Goal: Task Accomplishment & Management: Use online tool/utility

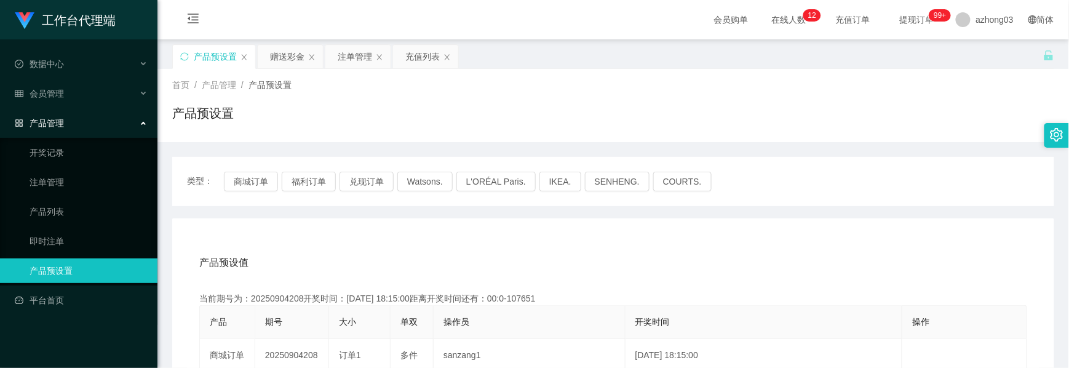
scroll to position [138, 0]
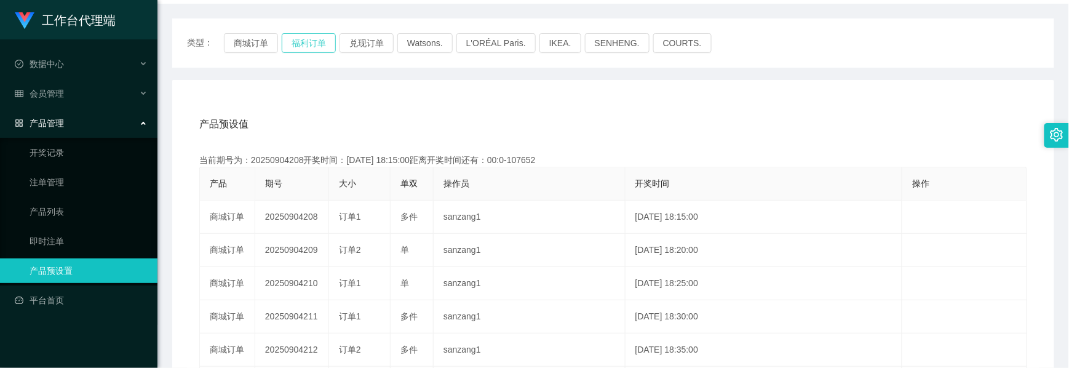
click at [330, 42] on button "福利订单" at bounding box center [309, 43] width 54 height 20
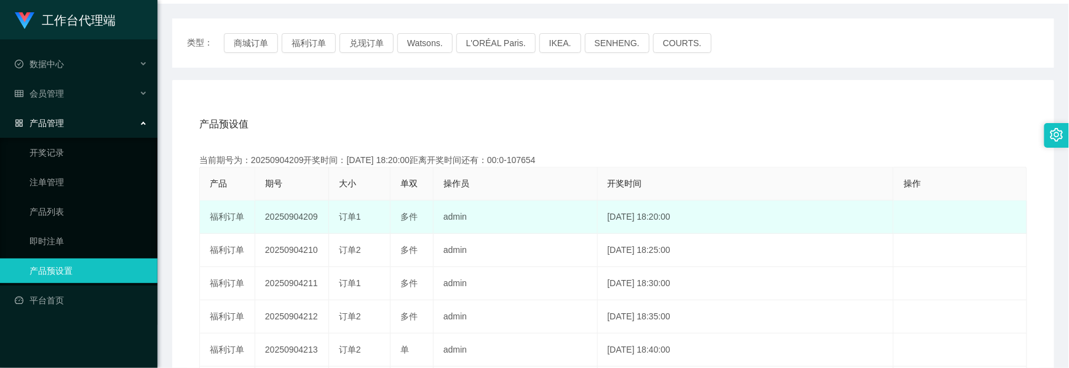
click at [301, 220] on td "20250904209" at bounding box center [292, 217] width 74 height 33
copy td "20250904209"
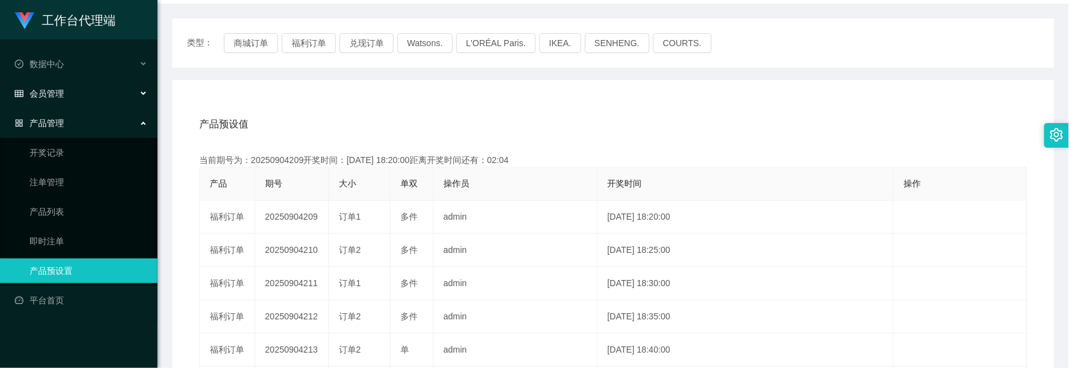
click at [60, 95] on span "会员管理" at bounding box center [39, 94] width 49 height 10
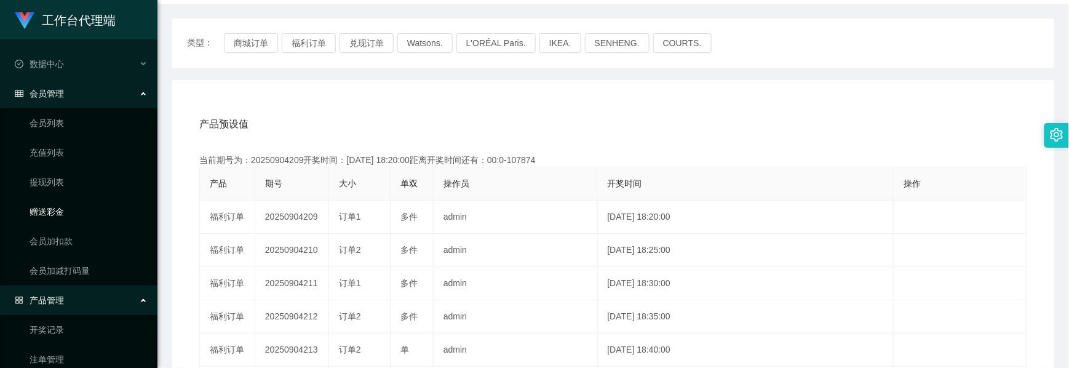
click at [53, 207] on link "赠送彩金" at bounding box center [89, 211] width 118 height 25
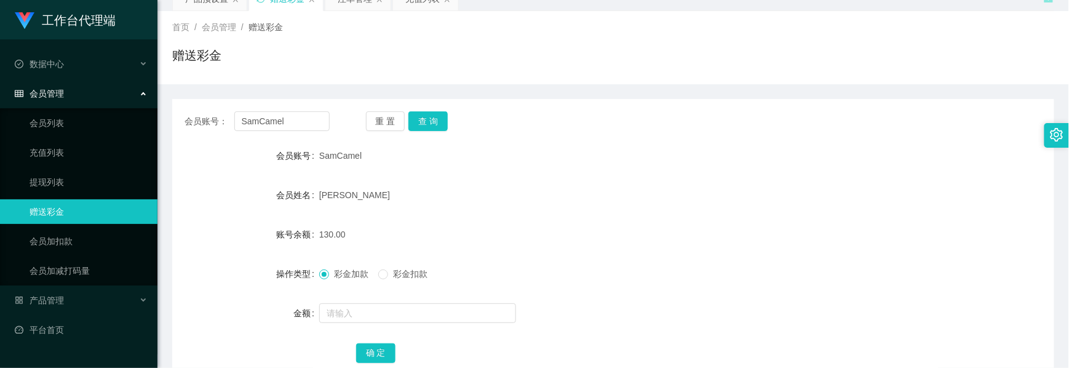
scroll to position [138, 0]
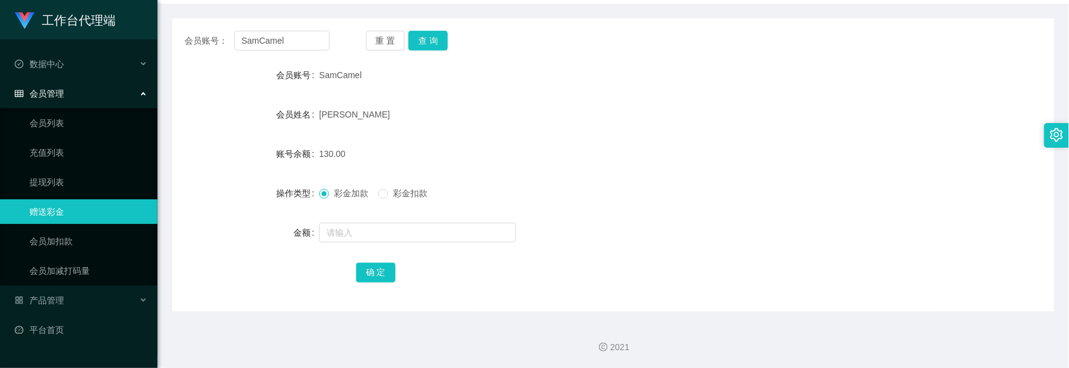
click at [296, 124] on div "会员姓名" at bounding box center [245, 114] width 147 height 25
drag, startPoint x: 292, startPoint y: 39, endPoint x: 167, endPoint y: 23, distance: 125.3
click at [167, 23] on main "关闭左侧 关闭右侧 关闭其它 刷新页面 产品预设置 赠送彩金 注单管理 充值列表 首页 / 会员管理 / 赠送彩金 / 赠送彩金 会员账号： SamCamel…" at bounding box center [613, 106] width 912 height 410
paste input "KoK888"
click at [436, 48] on button "查 询" at bounding box center [427, 41] width 39 height 20
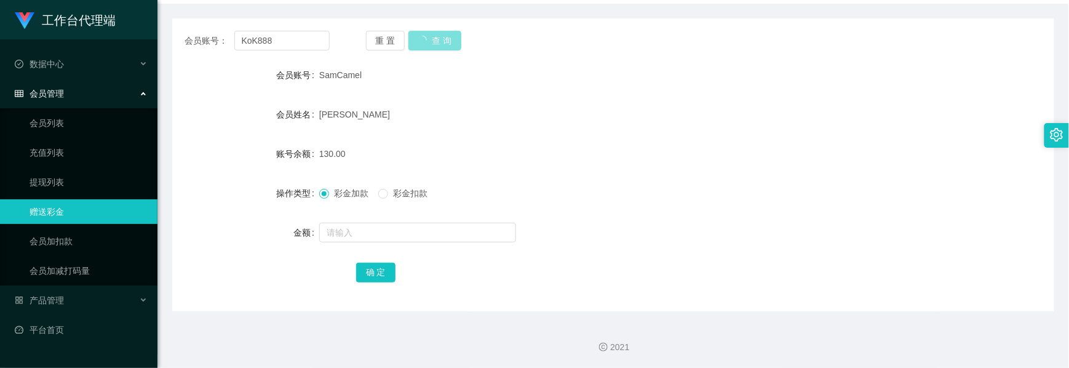
scroll to position [58, 0]
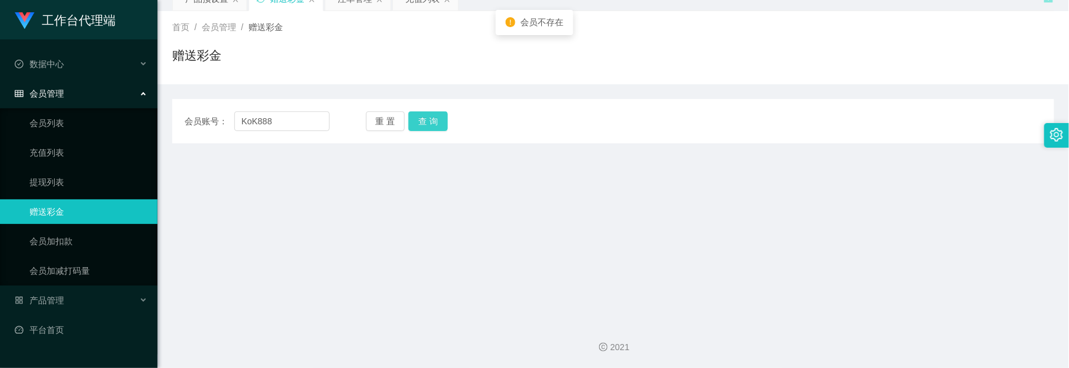
click at [422, 122] on button "查 询" at bounding box center [427, 121] width 39 height 20
drag, startPoint x: 422, startPoint y: 122, endPoint x: 338, endPoint y: 130, distance: 84.7
click at [420, 123] on button "查 询" at bounding box center [427, 121] width 39 height 20
click at [244, 118] on input "KoK888" at bounding box center [281, 121] width 95 height 20
click at [247, 121] on input "KoK888" at bounding box center [281, 121] width 95 height 20
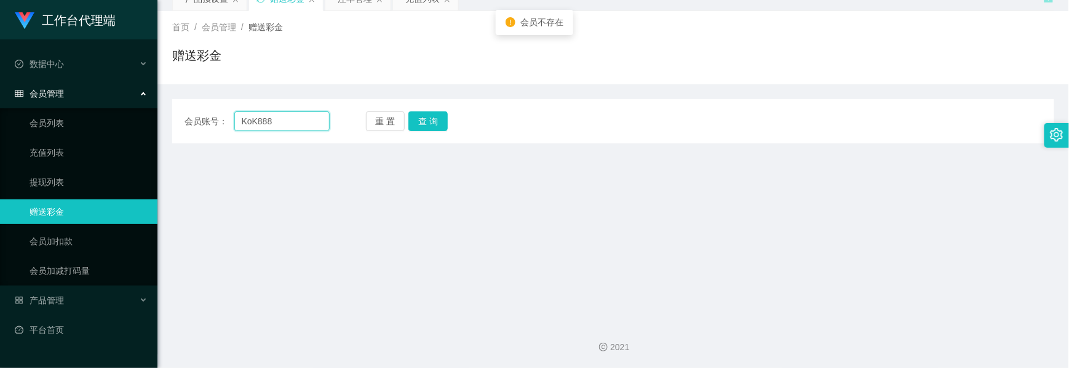
click at [244, 121] on input "KoK888" at bounding box center [281, 121] width 95 height 20
type input "KoK888"
click at [426, 124] on button "查 询" at bounding box center [427, 121] width 39 height 20
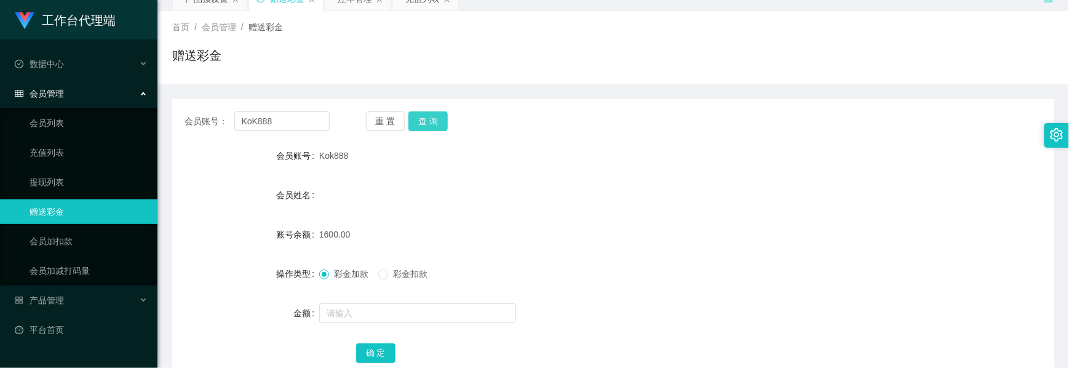
click at [429, 122] on button "查 询" at bounding box center [427, 121] width 39 height 20
